Goal: Task Accomplishment & Management: Complete application form

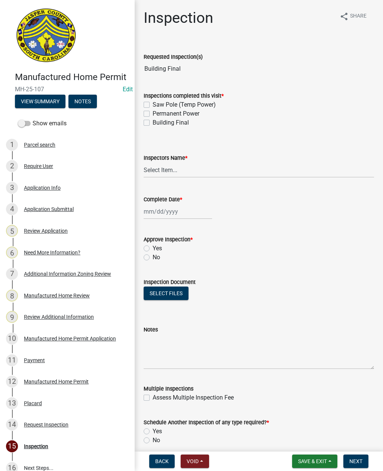
click at [153, 113] on label "Permanent Power" at bounding box center [176, 113] width 47 height 9
click at [153, 113] on input "Permanent Power" at bounding box center [155, 111] width 5 height 5
checkbox input "true"
checkbox input "false"
checkbox input "true"
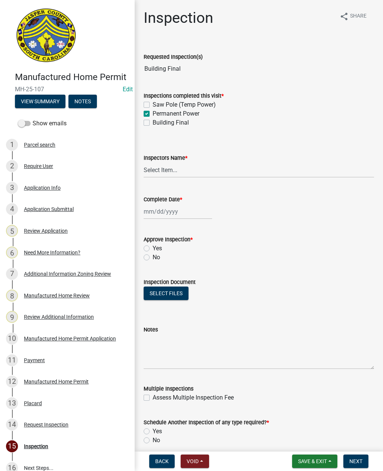
click at [153, 123] on label "Building Final" at bounding box center [171, 122] width 36 height 9
click at [153, 123] on input "Building Final" at bounding box center [155, 120] width 5 height 5
checkbox input "true"
checkbox input "false"
checkbox input "true"
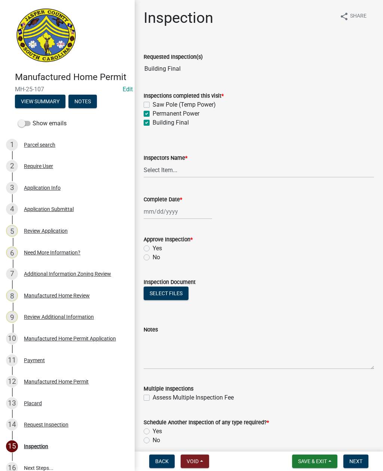
checkbox input "true"
click at [164, 207] on div at bounding box center [178, 211] width 68 height 15
select select "8"
select select "2025"
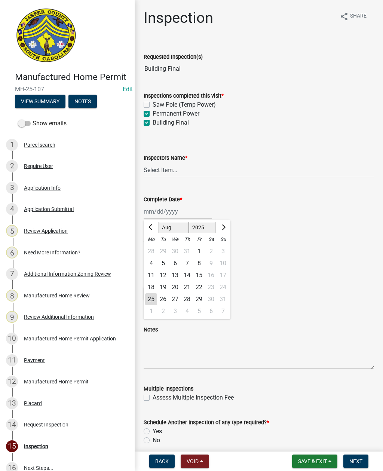
click at [148, 297] on div "25" at bounding box center [151, 299] width 12 height 12
type input "[DATE]"
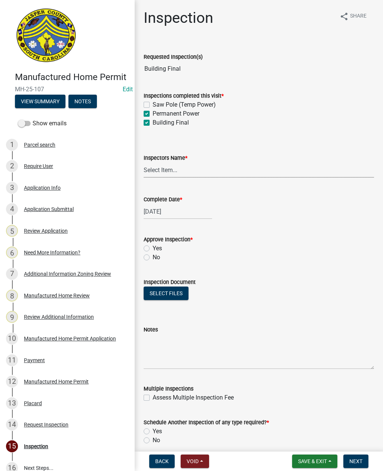
click at [170, 166] on select "Select Item... jcorwin@jaspercounty.gov (John Corwin ) rcampbell (Ryan Campbell)" at bounding box center [259, 169] width 230 height 15
select select "2d9ba1e5-2fdd-4b15-98d0-073dcbeb5880"
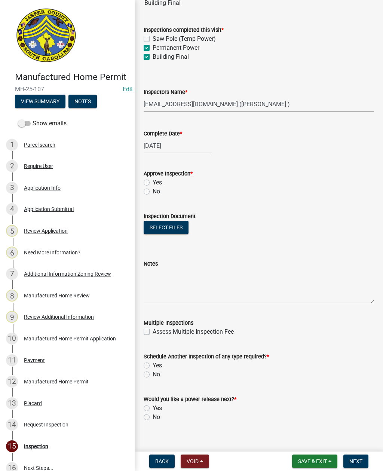
scroll to position [70, 0]
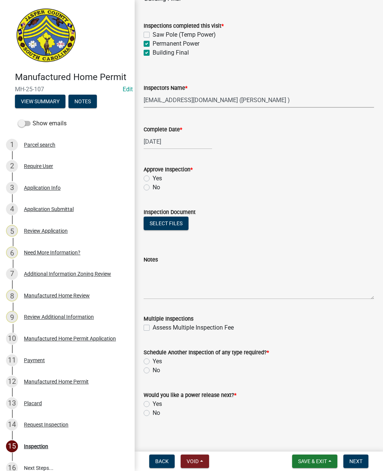
click at [153, 175] on label "Yes" at bounding box center [157, 178] width 9 height 9
click at [153, 175] on input "Yes" at bounding box center [155, 176] width 5 height 5
radio input "true"
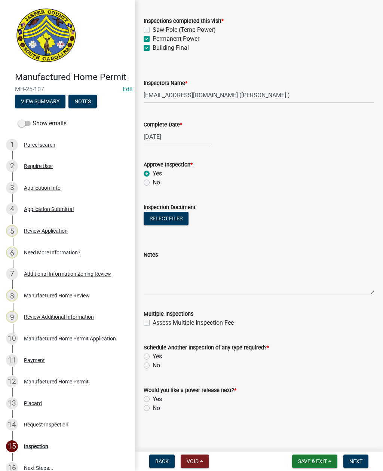
scroll to position [75, 0]
click at [165, 216] on button "Select files" at bounding box center [166, 218] width 45 height 13
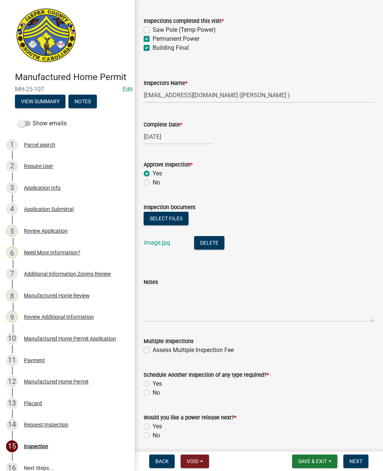
click at [153, 390] on label "No" at bounding box center [156, 392] width 7 height 9
click at [153, 390] on input "No" at bounding box center [155, 390] width 5 height 5
radio input "true"
click at [153, 433] on label "No" at bounding box center [156, 435] width 7 height 9
click at [153, 433] on input "No" at bounding box center [155, 433] width 5 height 5
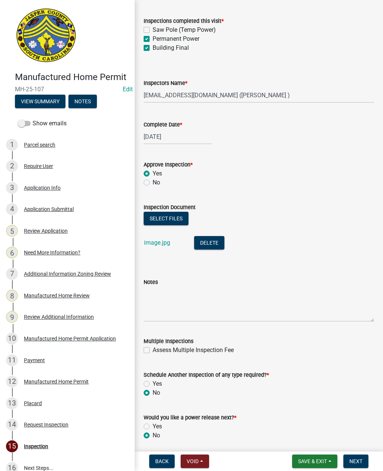
radio input "true"
click at [361, 458] on span "Next" at bounding box center [355, 461] width 13 height 6
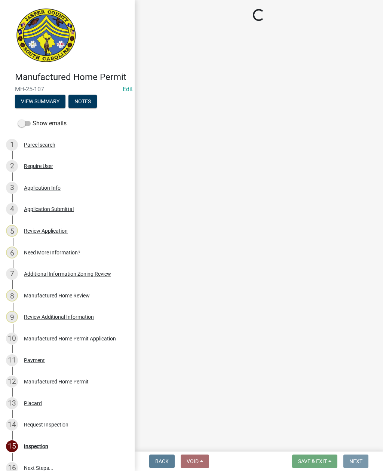
scroll to position [0, 0]
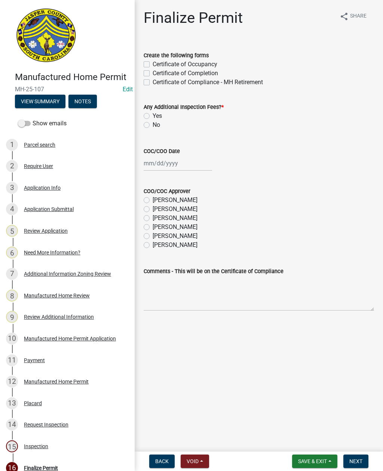
click at [153, 75] on label "Certificate of Completion" at bounding box center [185, 73] width 65 height 9
click at [153, 74] on input "Certificate of Completion" at bounding box center [155, 71] width 5 height 5
checkbox input "true"
checkbox input "false"
checkbox input "true"
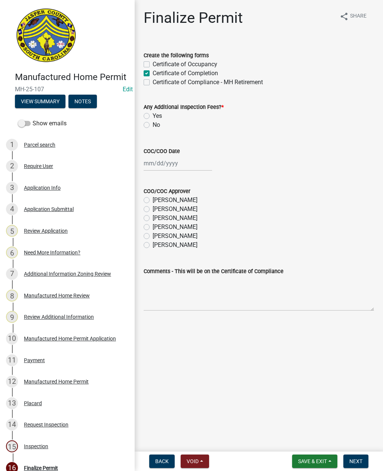
click at [153, 80] on label "Certificate of Compliance - MH Retirement" at bounding box center [208, 82] width 110 height 9
click at [153, 80] on input "Certificate of Compliance - MH Retirement" at bounding box center [155, 80] width 5 height 5
checkbox input "true"
checkbox input "false"
checkbox input "true"
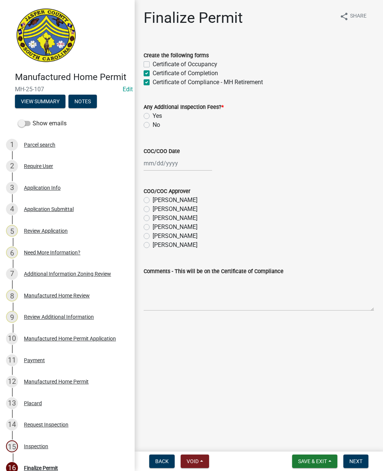
checkbox input "true"
click at [153, 73] on label "Certificate of Completion" at bounding box center [185, 73] width 65 height 9
click at [153, 73] on input "Certificate of Completion" at bounding box center [155, 71] width 5 height 5
checkbox input "false"
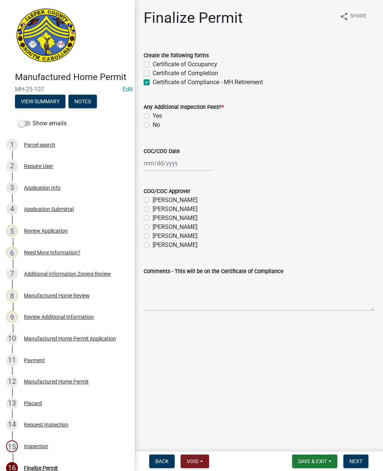
checkbox input "false"
checkbox input "true"
click at [153, 127] on label "No" at bounding box center [156, 124] width 7 height 9
click at [153, 125] on input "No" at bounding box center [155, 122] width 5 height 5
radio input "true"
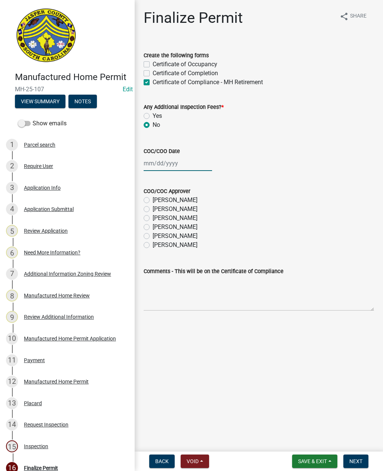
click at [171, 161] on div at bounding box center [178, 163] width 68 height 15
select select "8"
select select "2025"
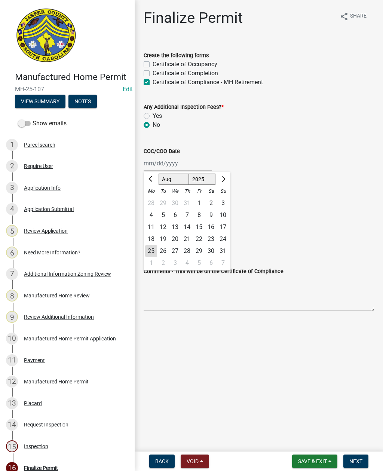
click at [151, 246] on div "25" at bounding box center [151, 251] width 12 height 12
type input "08/25/2025"
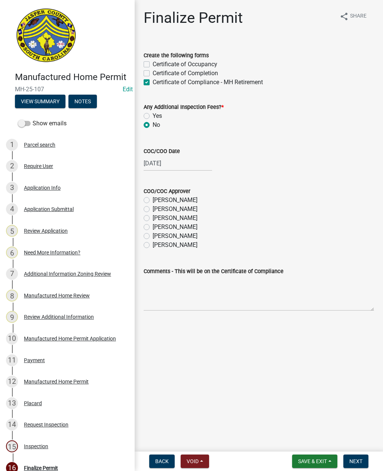
click at [153, 234] on label "Ryan Campbell" at bounding box center [175, 235] width 45 height 9
click at [153, 234] on input "Ryan Campbell" at bounding box center [155, 233] width 5 height 5
radio input "true"
click at [357, 461] on span "Next" at bounding box center [355, 461] width 13 height 6
